Goal: Information Seeking & Learning: Learn about a topic

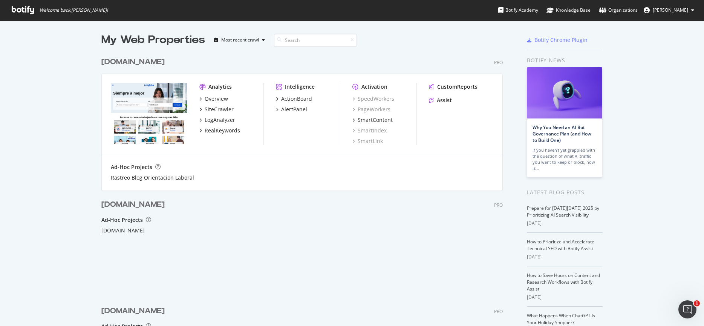
click at [149, 100] on img "grid" at bounding box center [149, 113] width 76 height 61
click at [204, 119] on div "LogAnalyzer" at bounding box center [217, 120] width 36 height 8
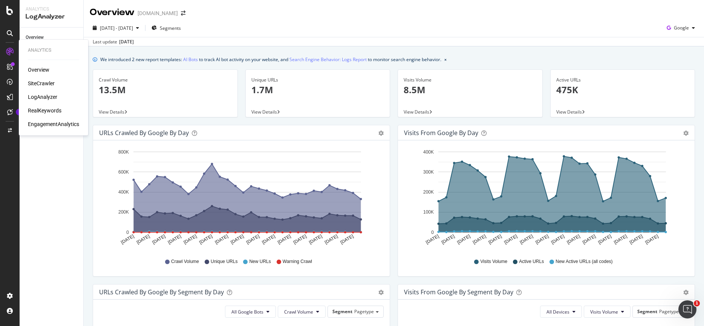
click at [42, 96] on div "LogAnalyzer" at bounding box center [42, 97] width 29 height 8
click at [49, 97] on div "LogAnalyzer" at bounding box center [42, 97] width 29 height 8
